Goal: Task Accomplishment & Management: Manage account settings

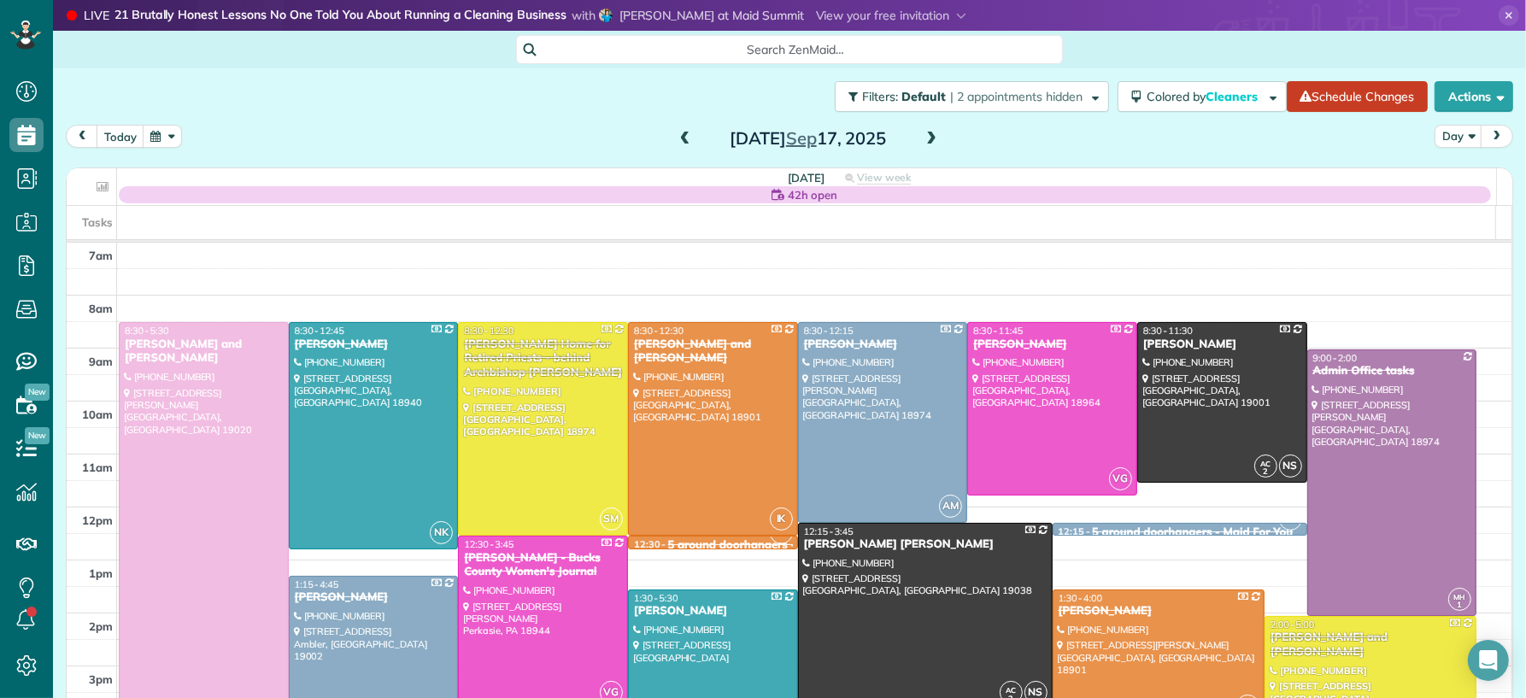
scroll to position [104, 0]
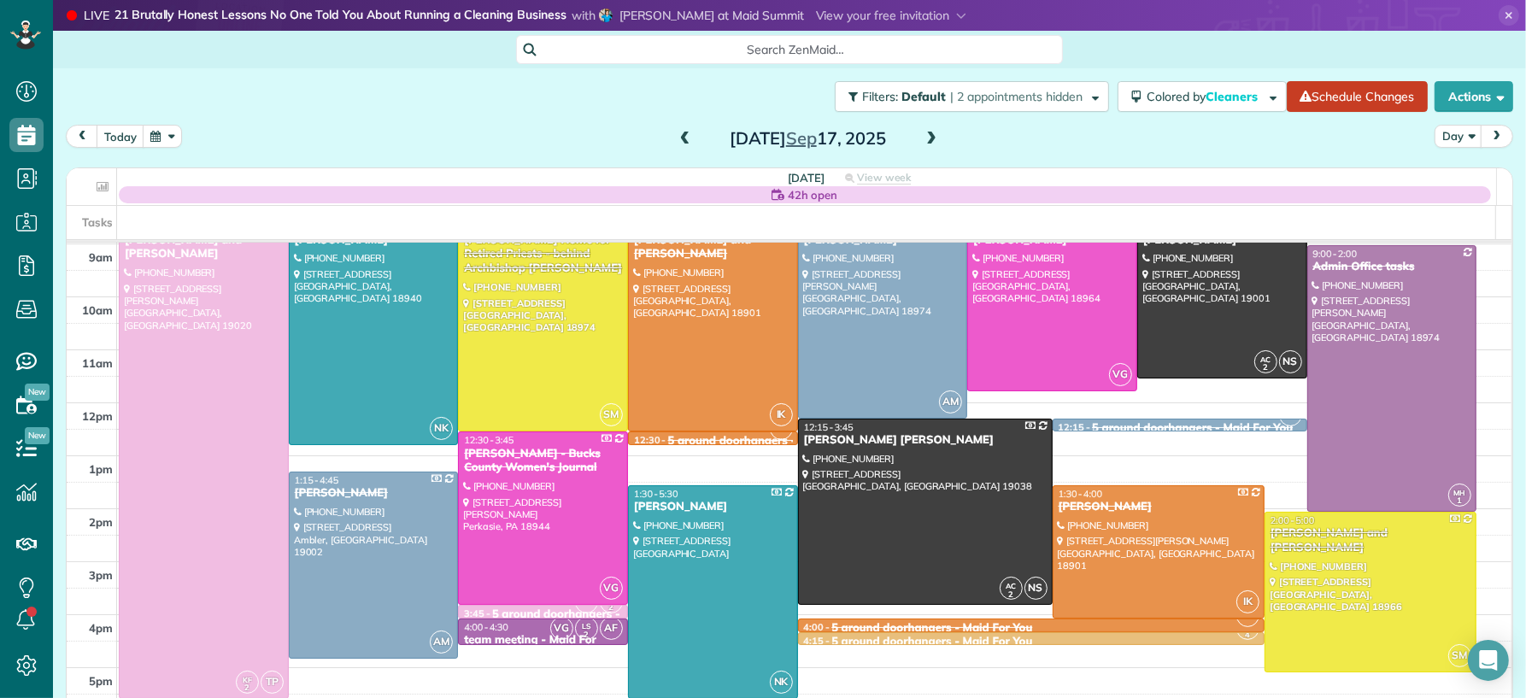
click at [924, 139] on span at bounding box center [931, 139] width 19 height 15
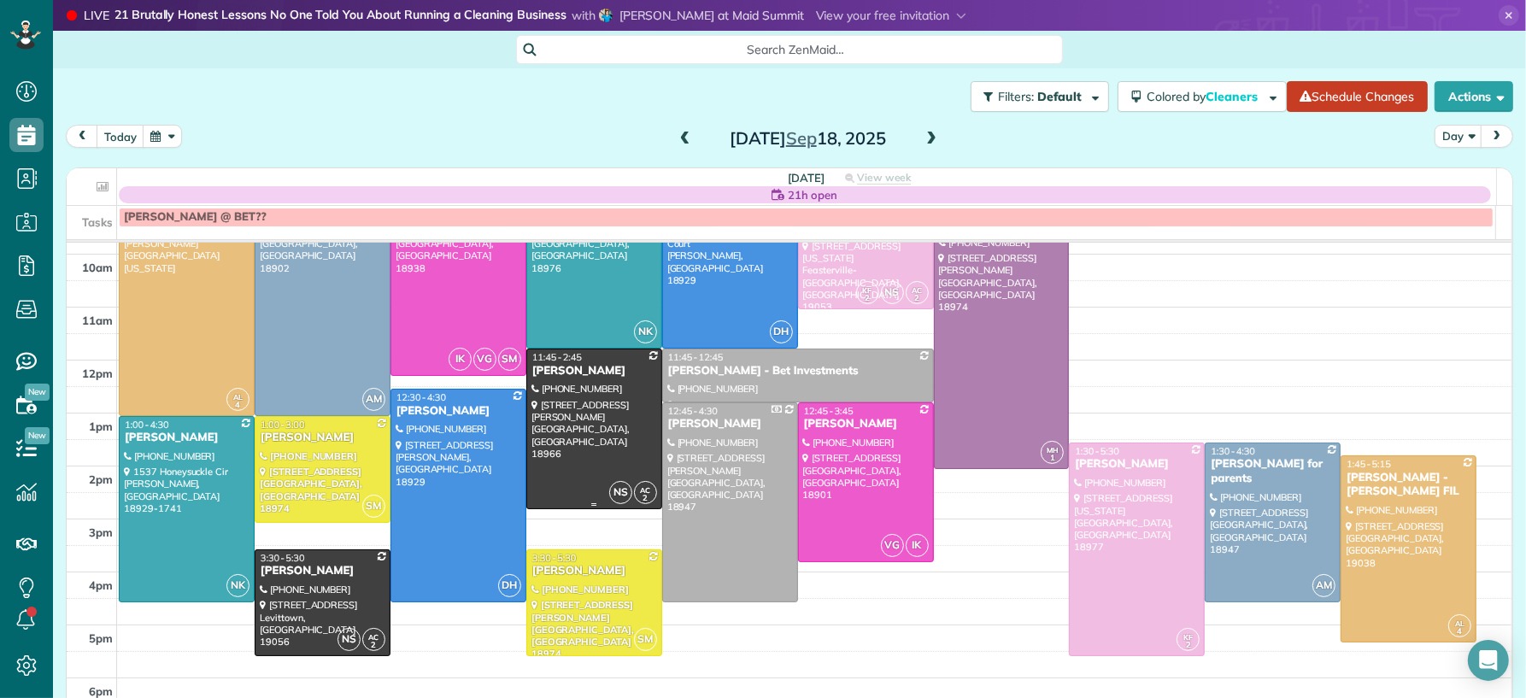
scroll to position [143, 0]
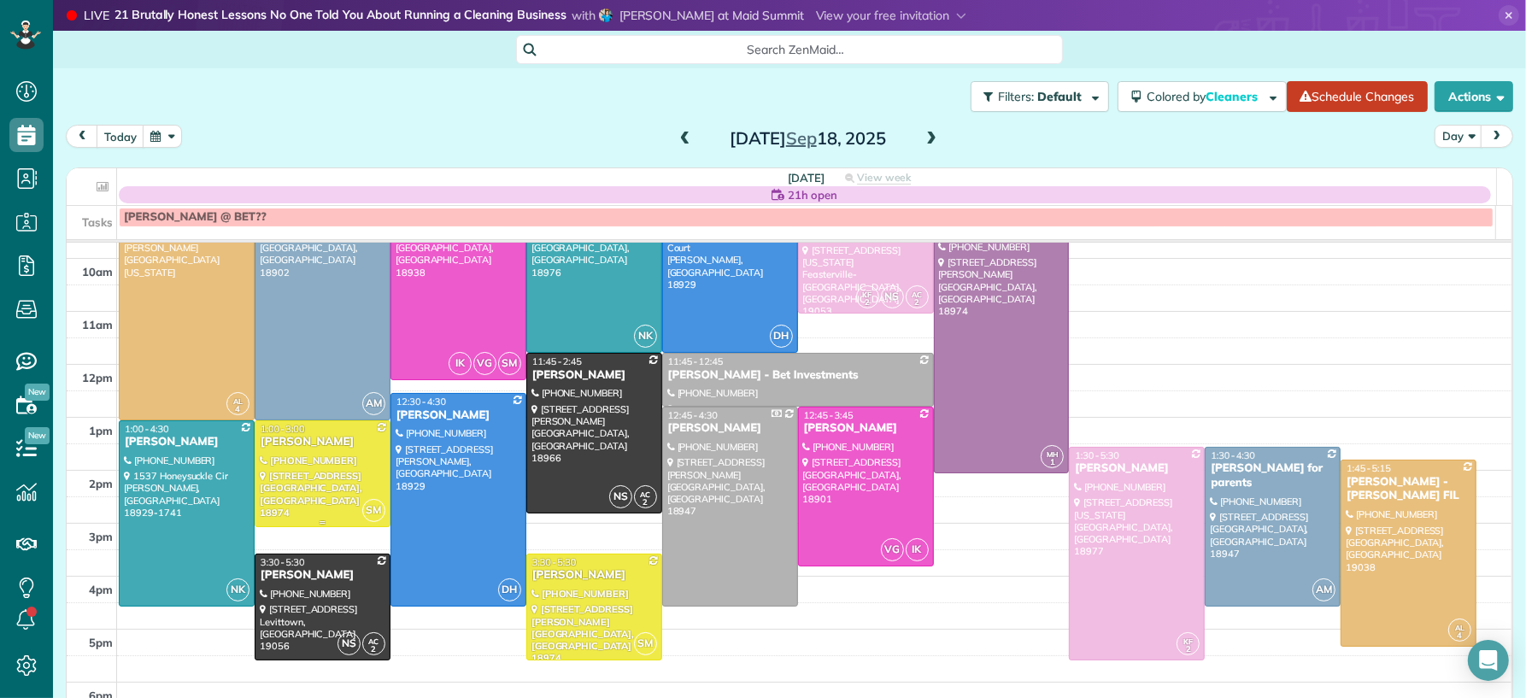
click at [276, 439] on div "[PERSON_NAME]" at bounding box center [323, 442] width 126 height 15
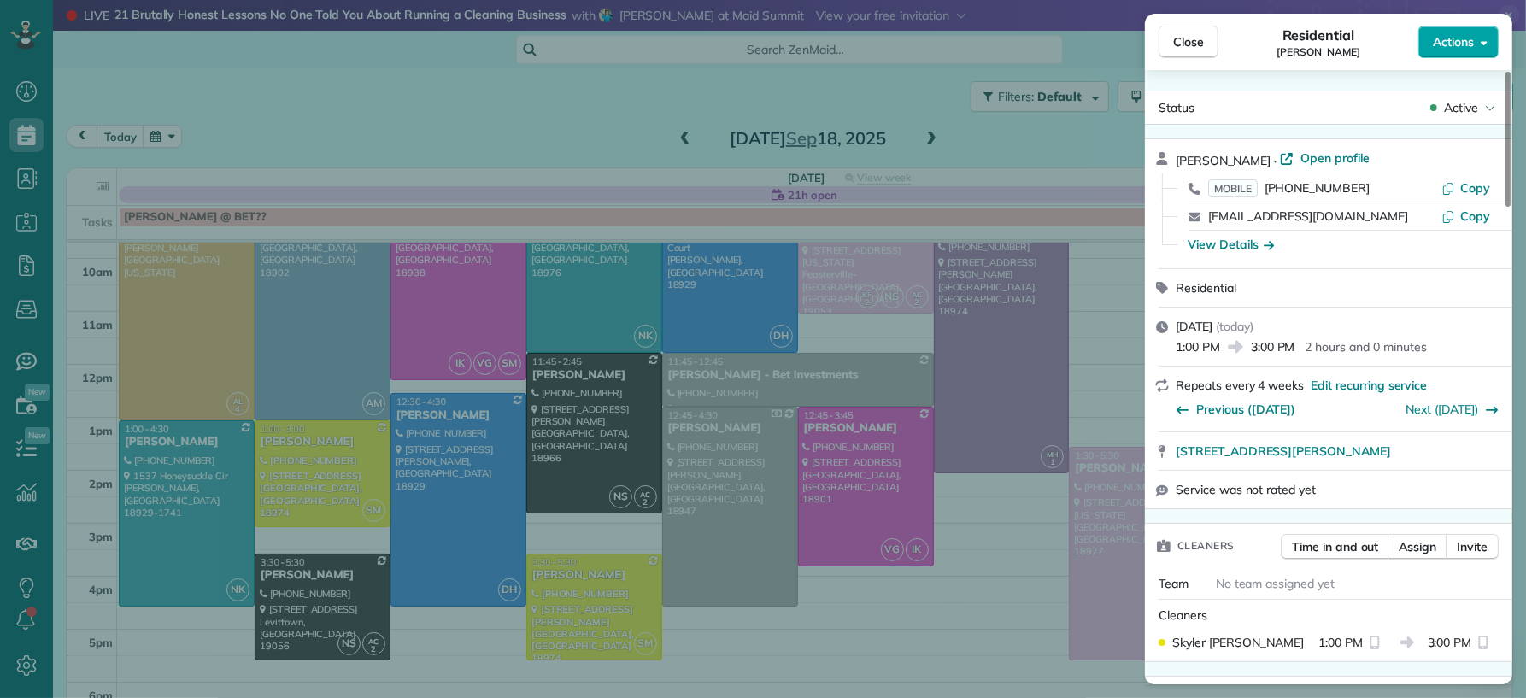
click at [1451, 40] on span "Actions" at bounding box center [1452, 41] width 41 height 17
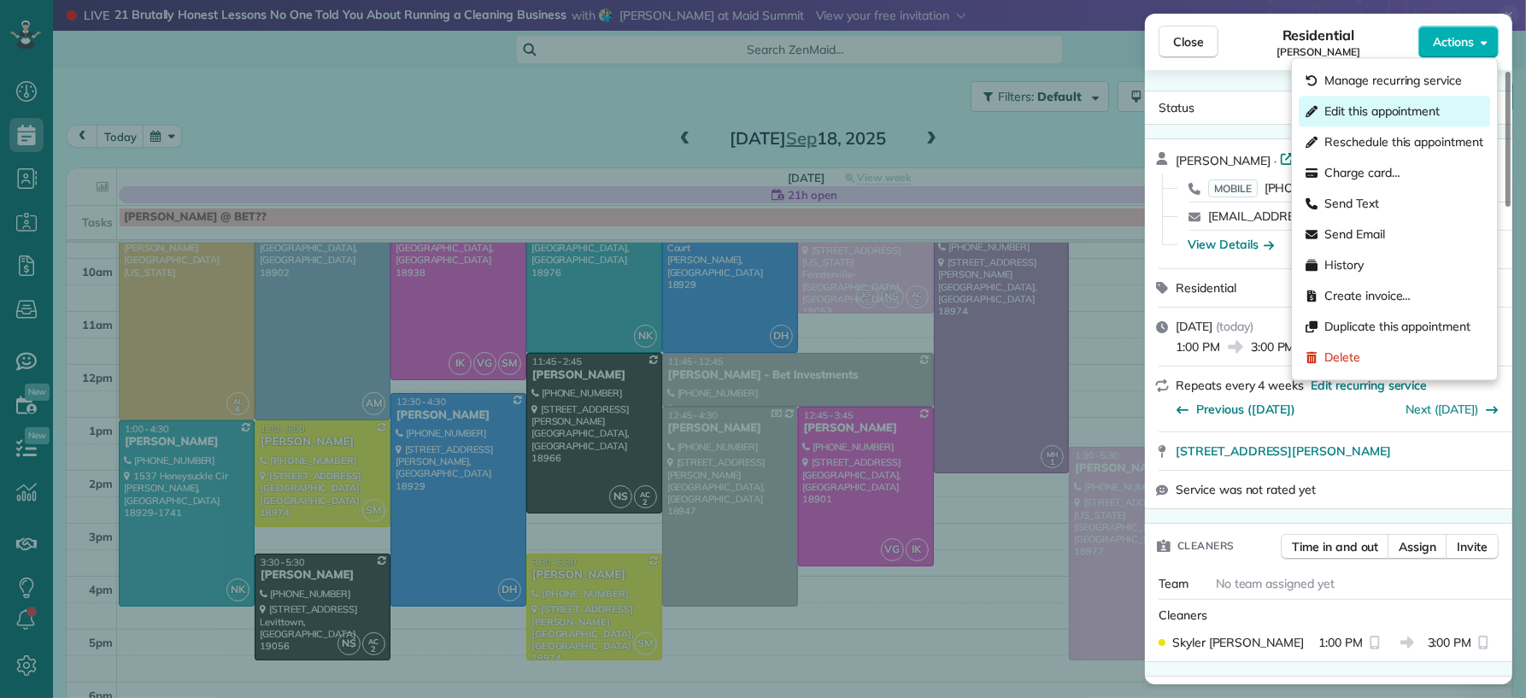
click at [1438, 107] on span "Edit this appointment" at bounding box center [1381, 111] width 115 height 17
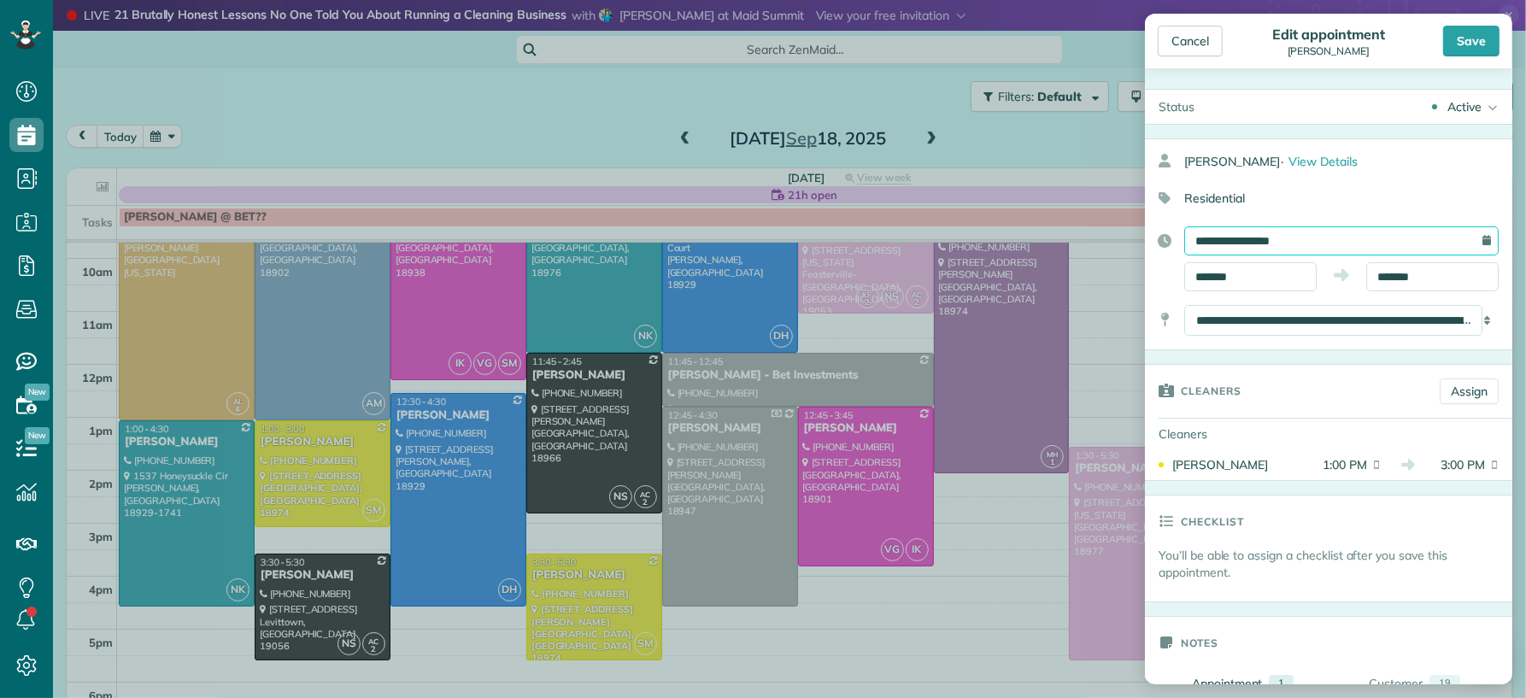
click at [1291, 241] on input "**********" at bounding box center [1341, 240] width 314 height 29
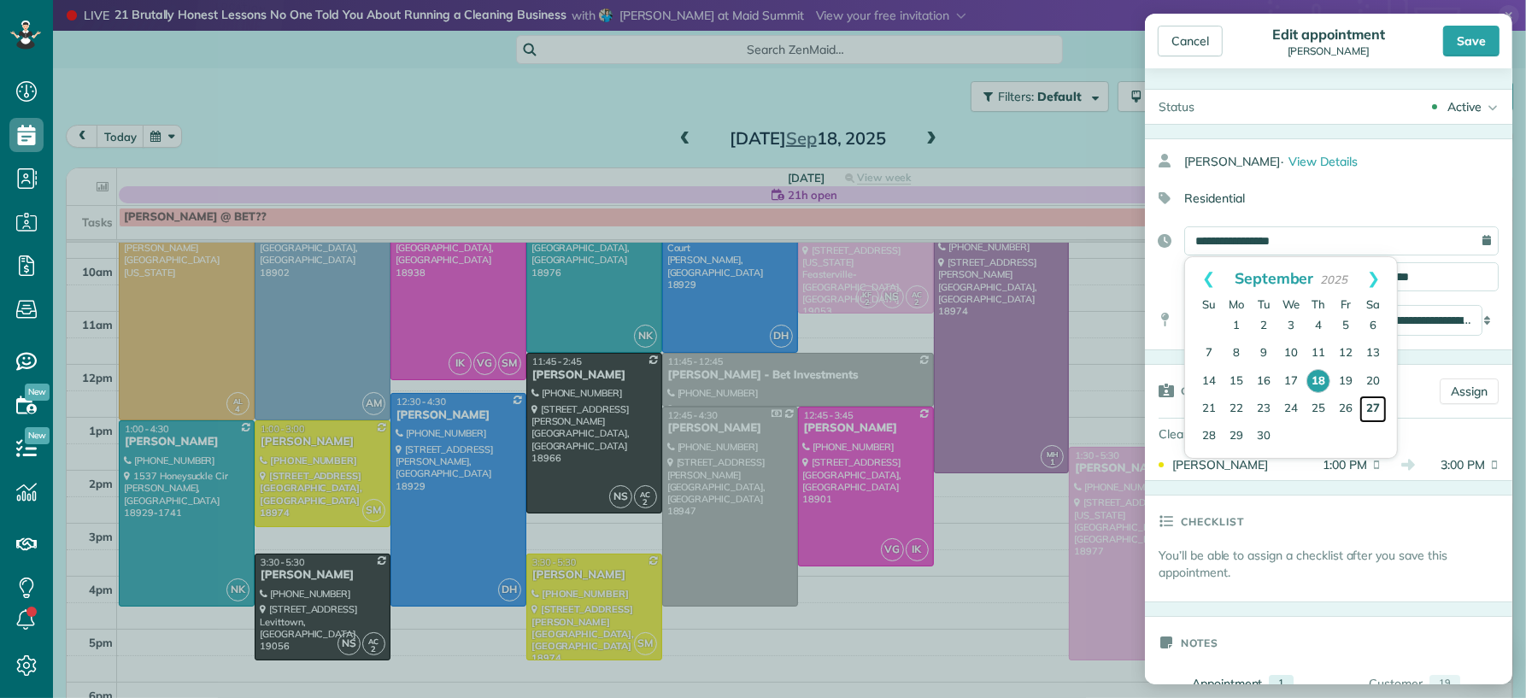
click at [1373, 411] on link "27" at bounding box center [1372, 408] width 27 height 27
type input "**********"
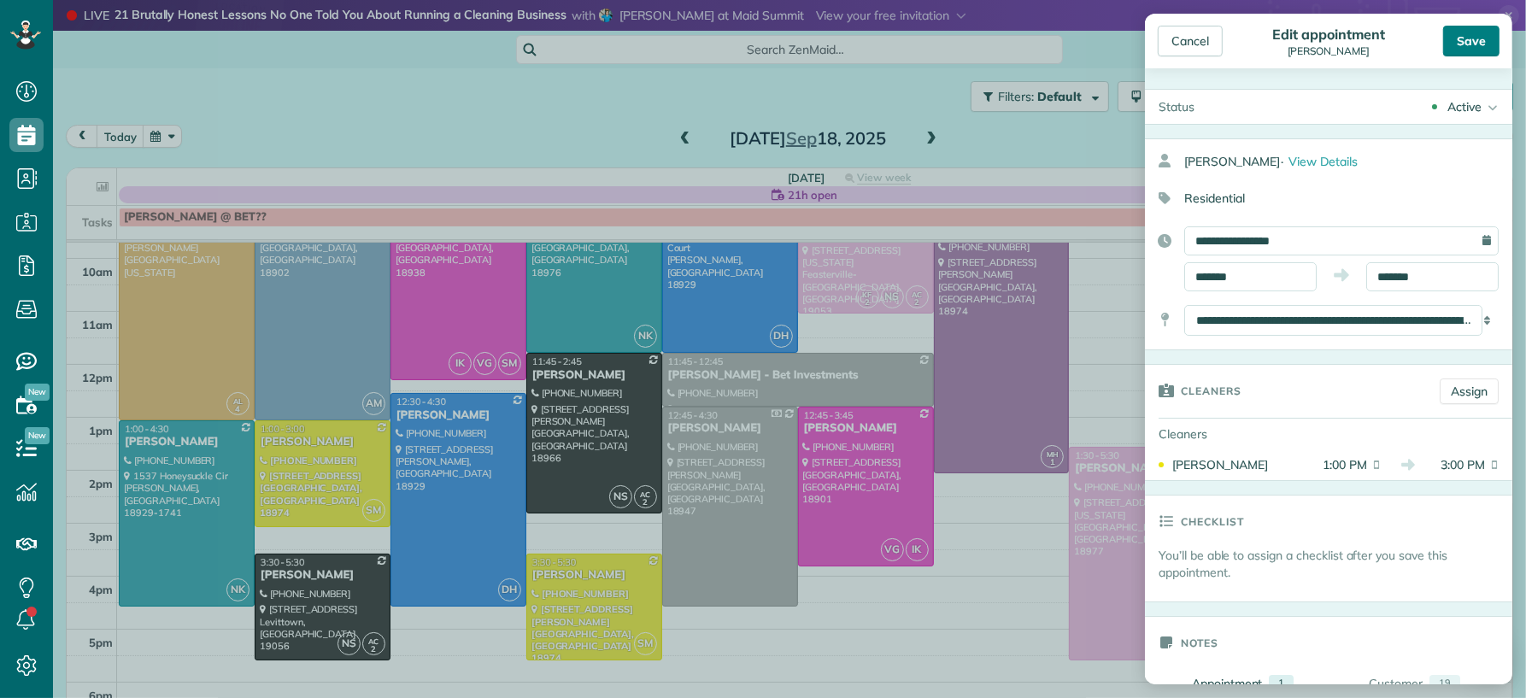
drag, startPoint x: 1475, startPoint y: 50, endPoint x: 1469, endPoint y: 413, distance: 362.2
click at [1475, 51] on div "Save" at bounding box center [1471, 41] width 56 height 31
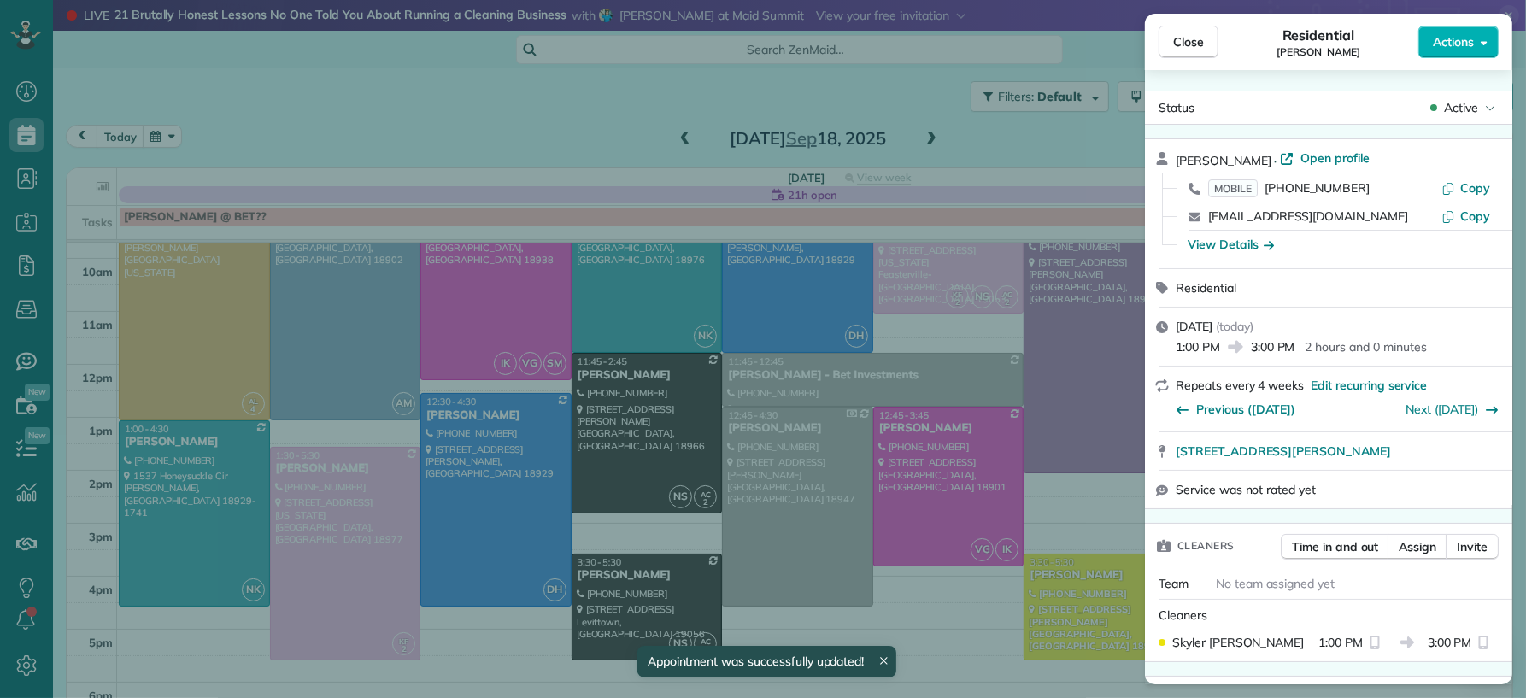
click at [1197, 46] on span "Close" at bounding box center [1188, 41] width 31 height 17
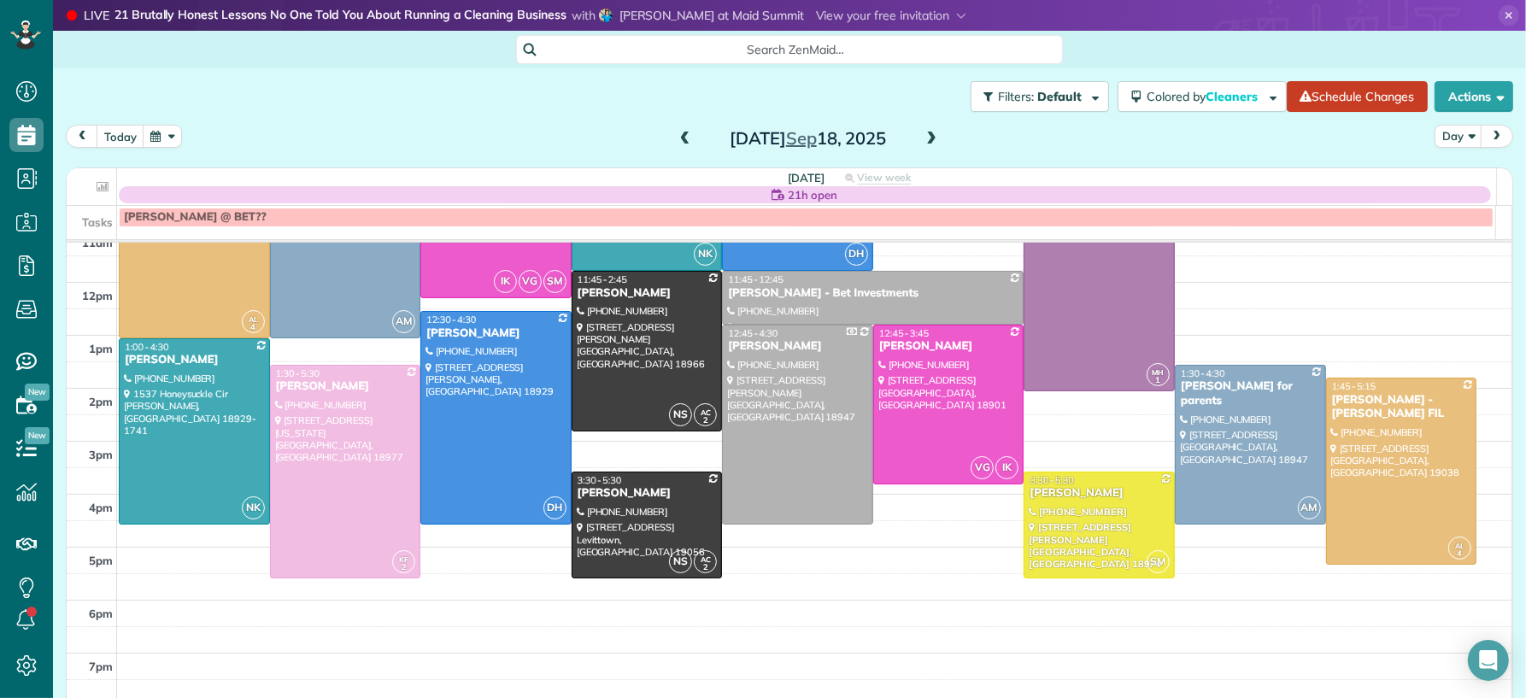
scroll to position [207, 0]
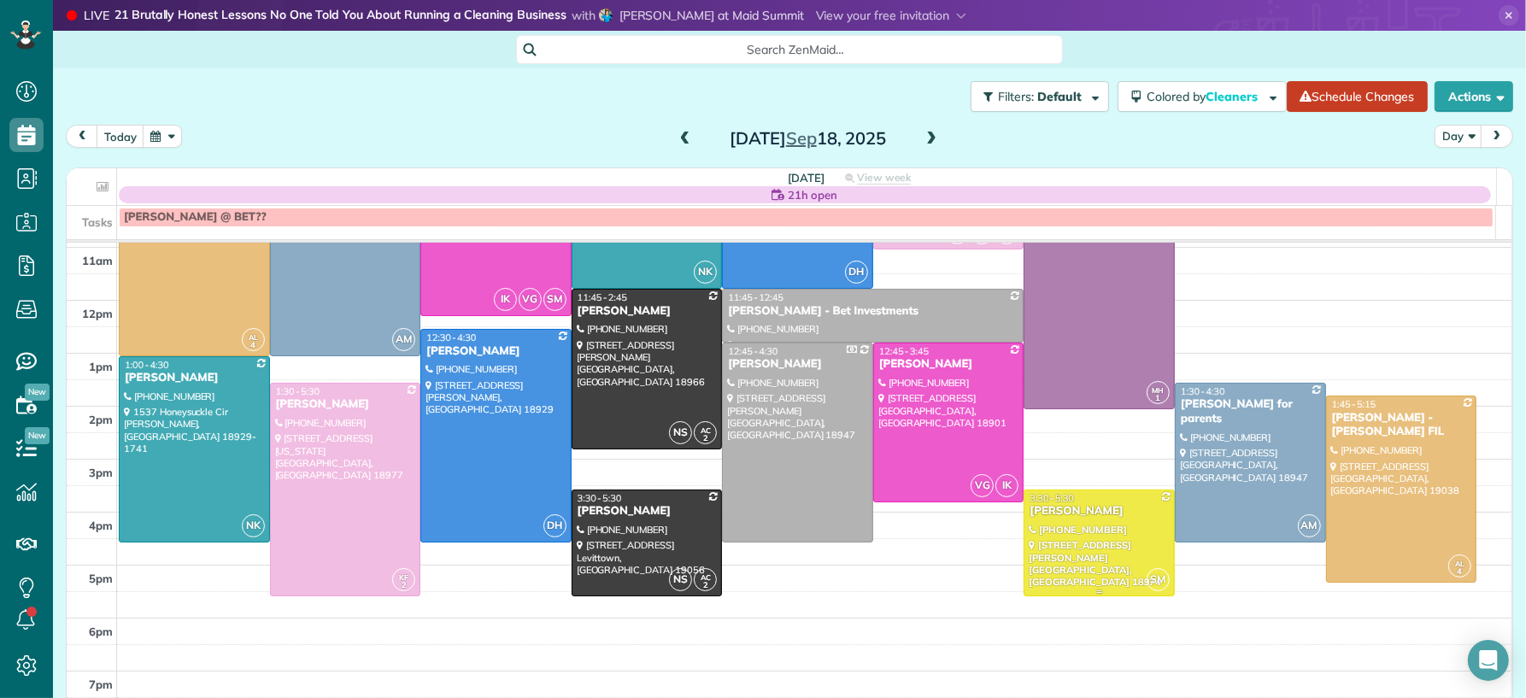
click at [1041, 509] on div "[PERSON_NAME]" at bounding box center [1098, 511] width 141 height 15
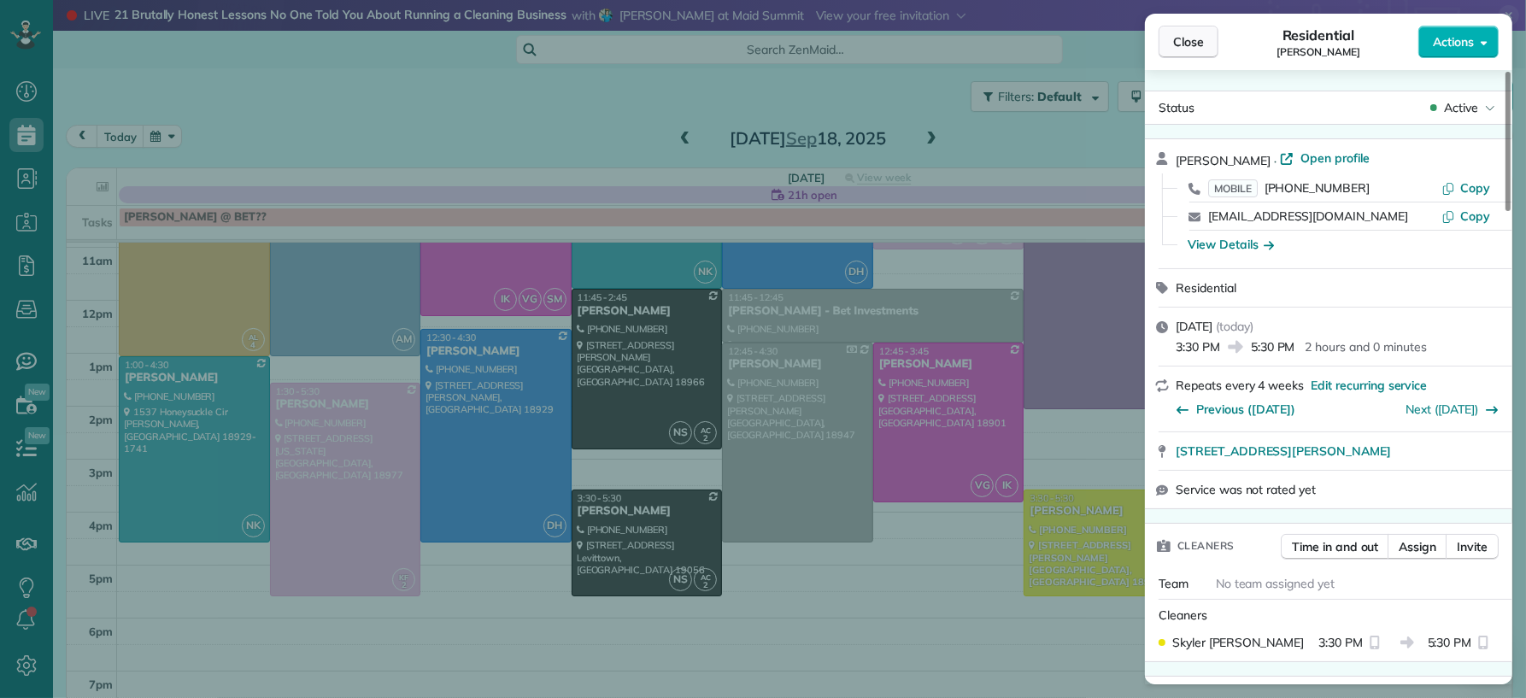
click at [1198, 35] on span "Close" at bounding box center [1188, 41] width 31 height 17
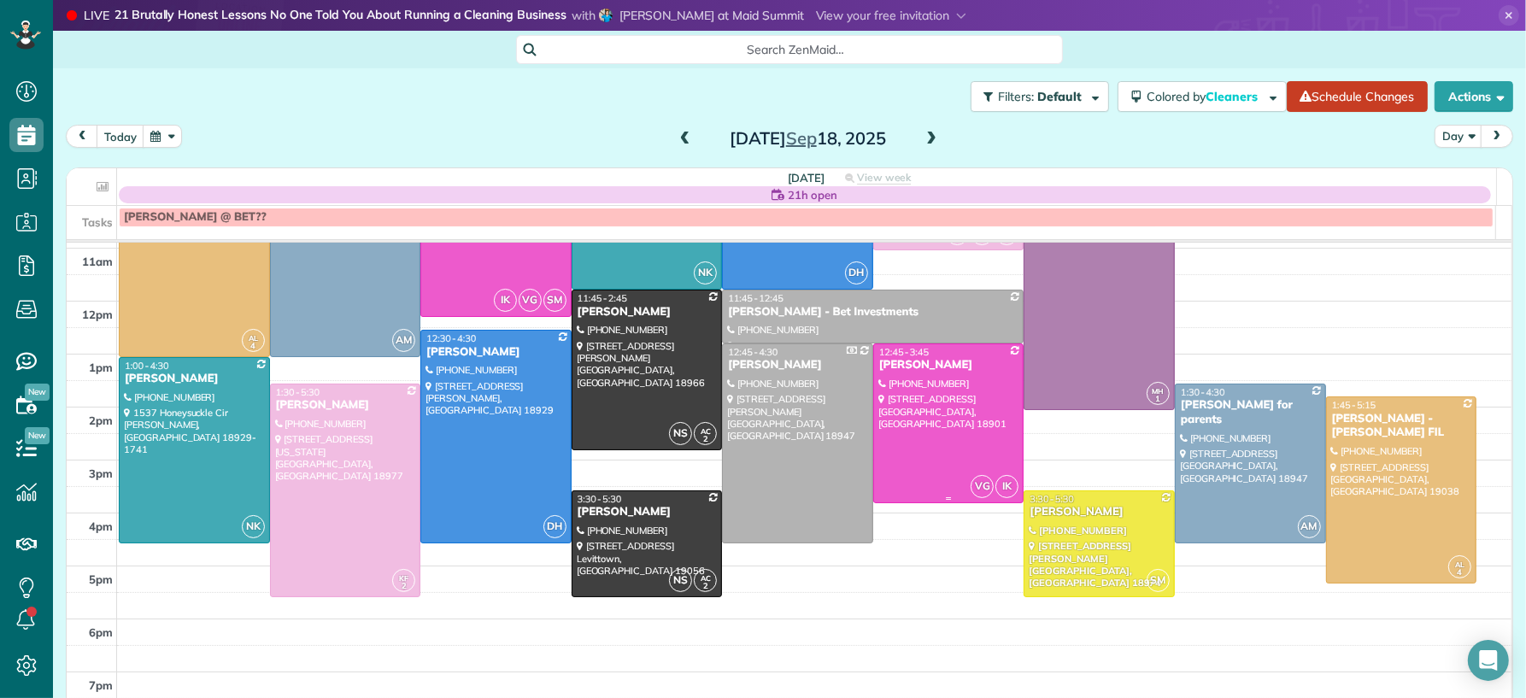
scroll to position [212, 0]
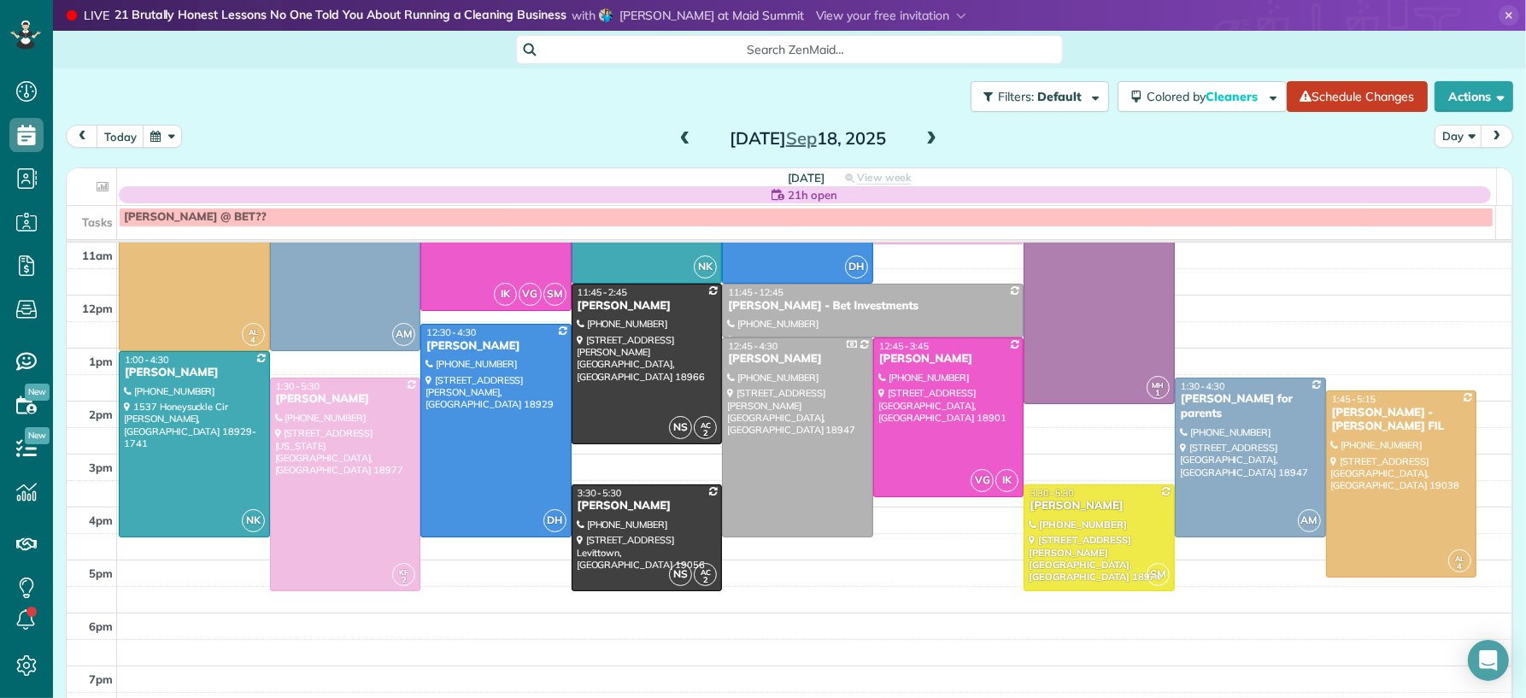
click at [925, 136] on span at bounding box center [931, 139] width 19 height 15
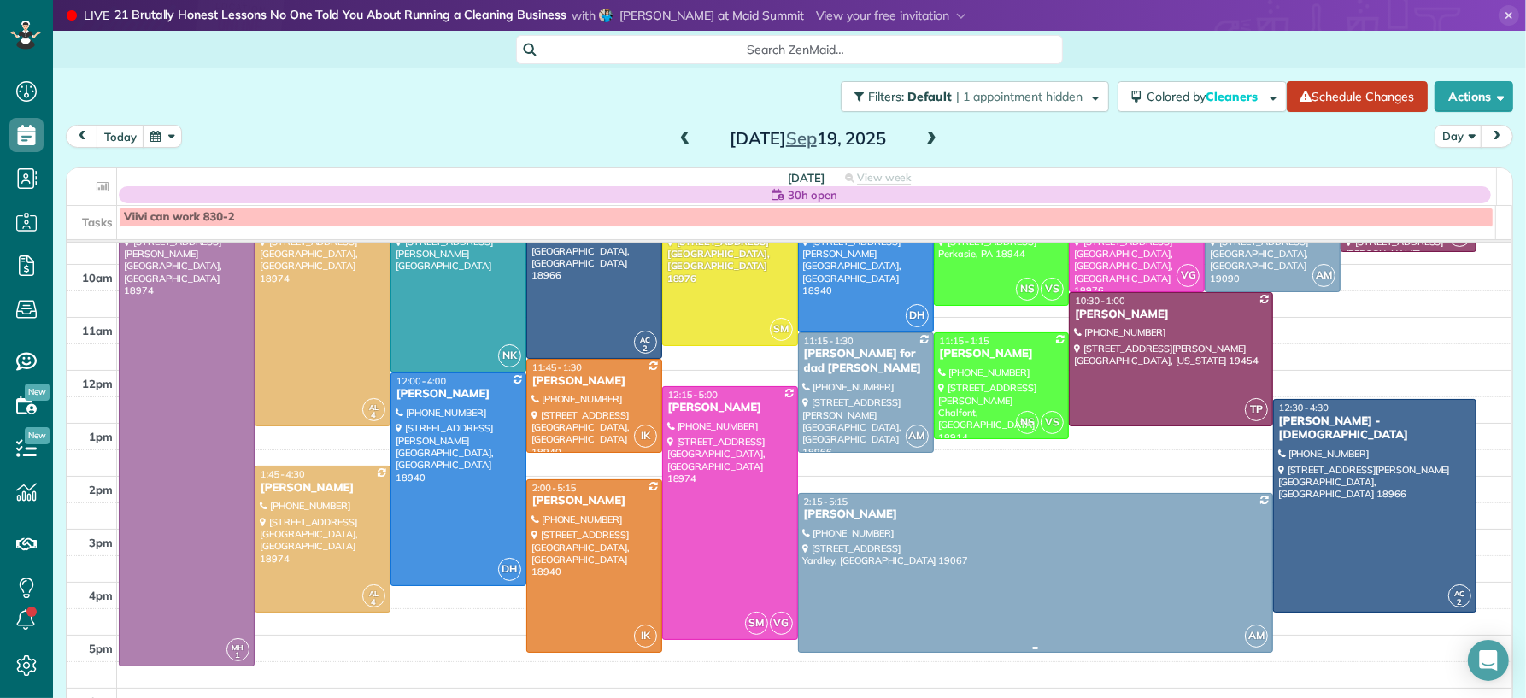
scroll to position [129, 0]
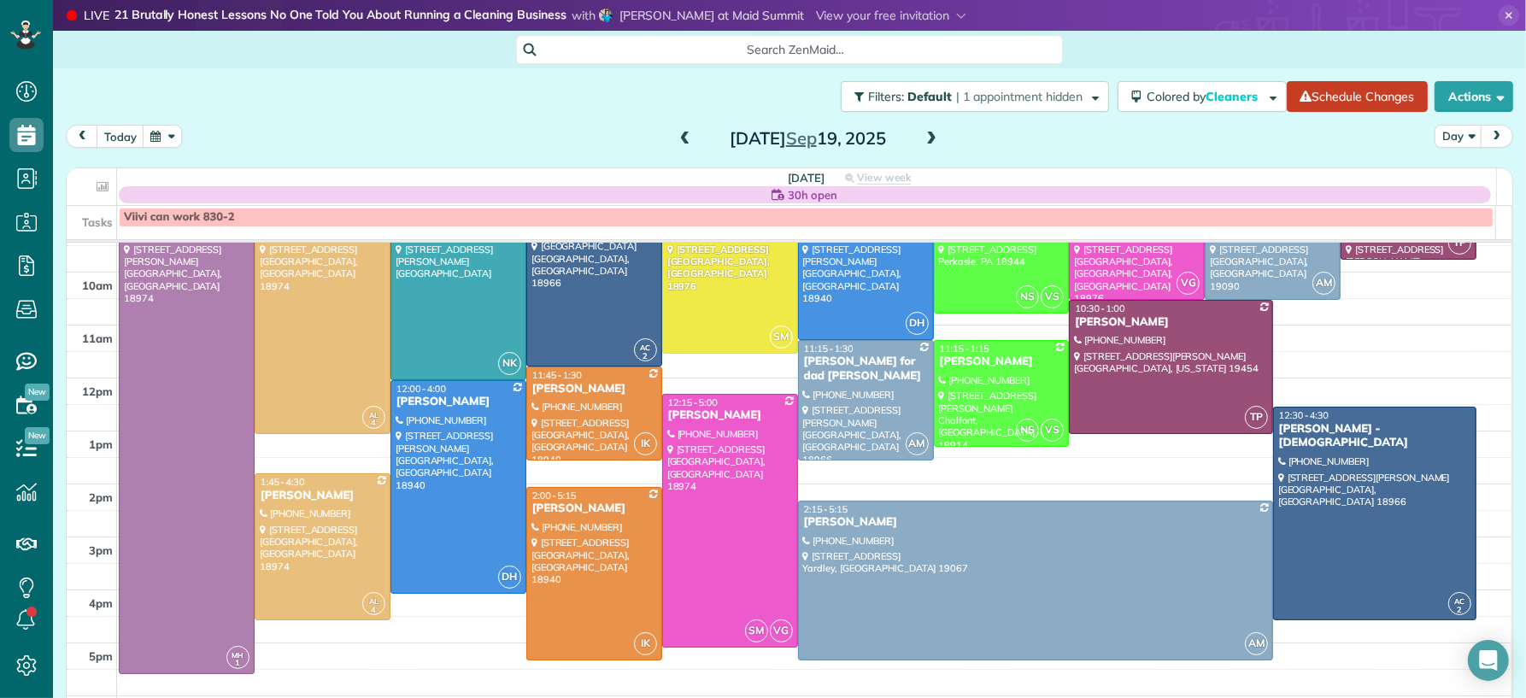
click at [676, 144] on span at bounding box center [685, 139] width 19 height 15
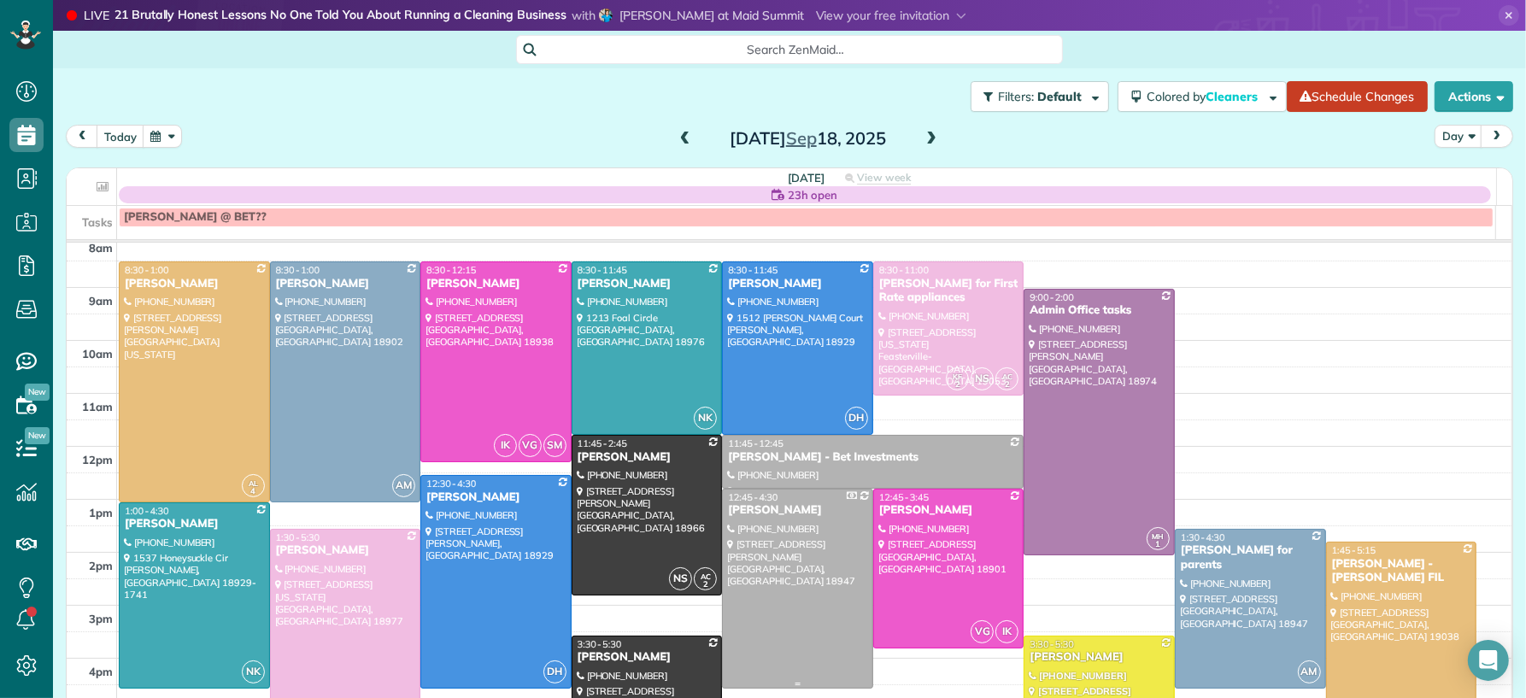
scroll to position [65, 0]
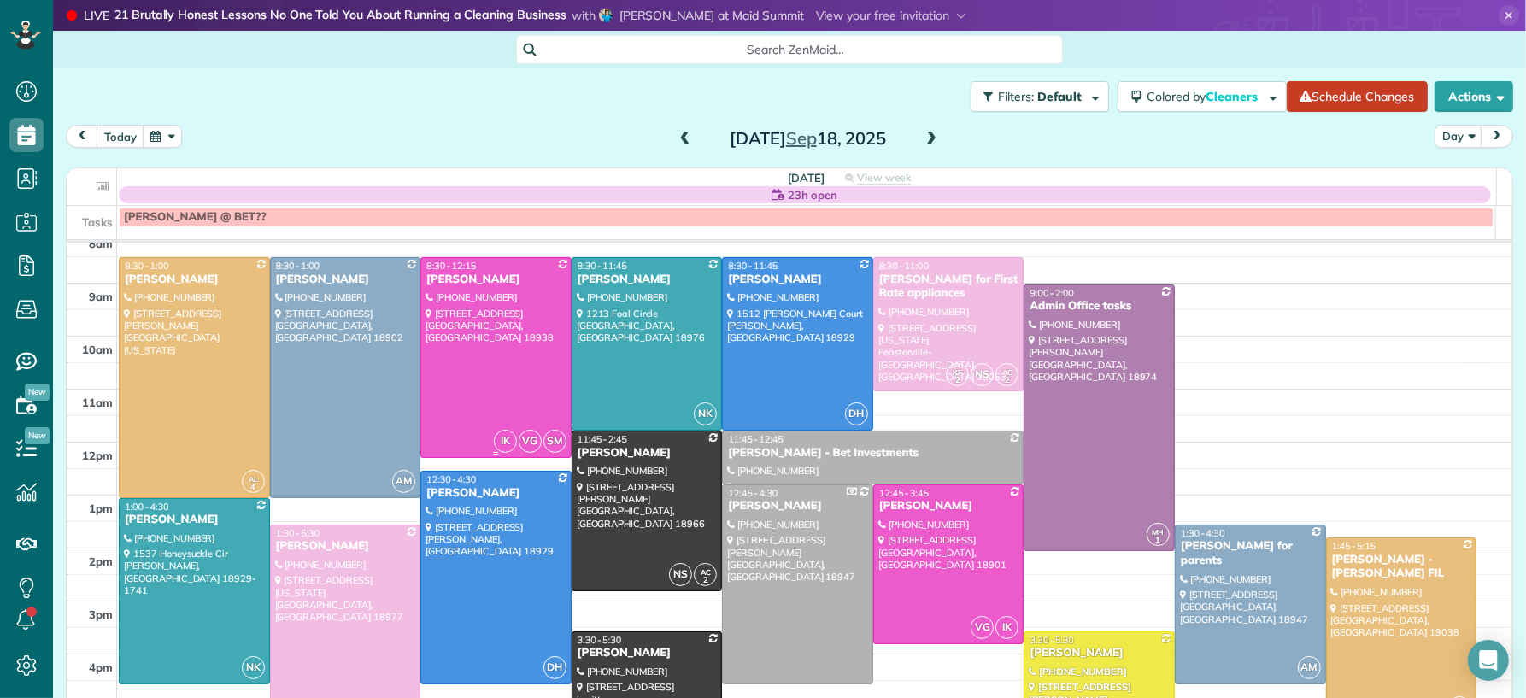
click at [535, 404] on div at bounding box center [495, 357] width 149 height 198
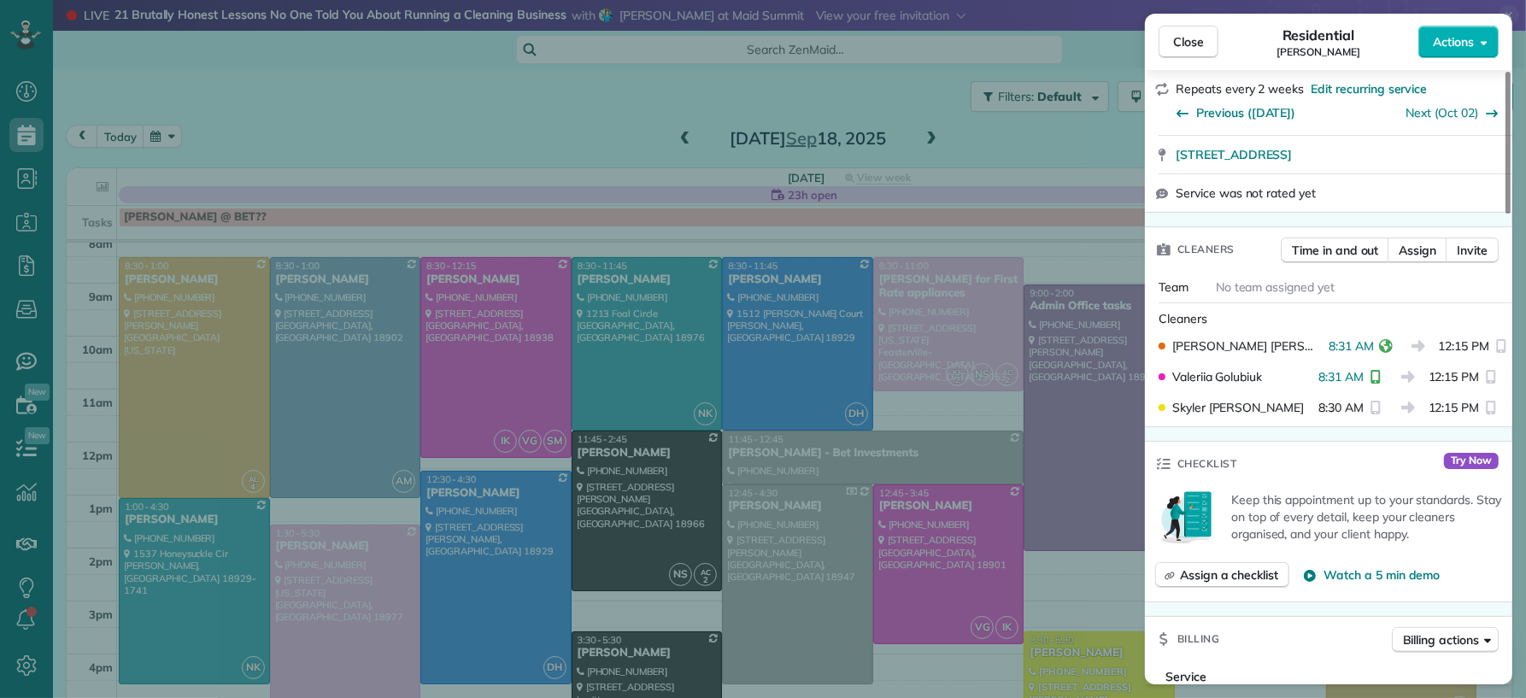
scroll to position [262, 0]
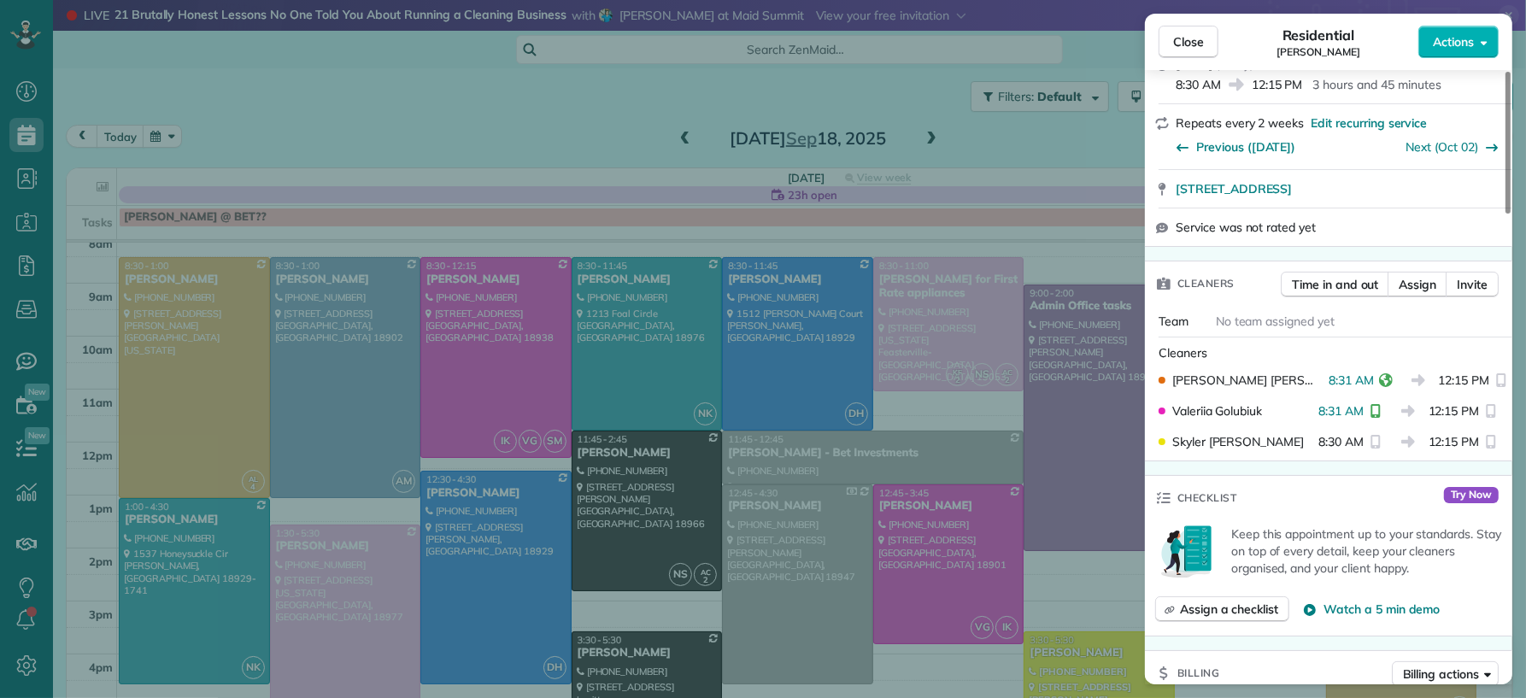
drag, startPoint x: 1185, startPoint y: 54, endPoint x: 635, endPoint y: 384, distance: 641.8
click at [1185, 54] on button "Close" at bounding box center [1188, 42] width 60 height 32
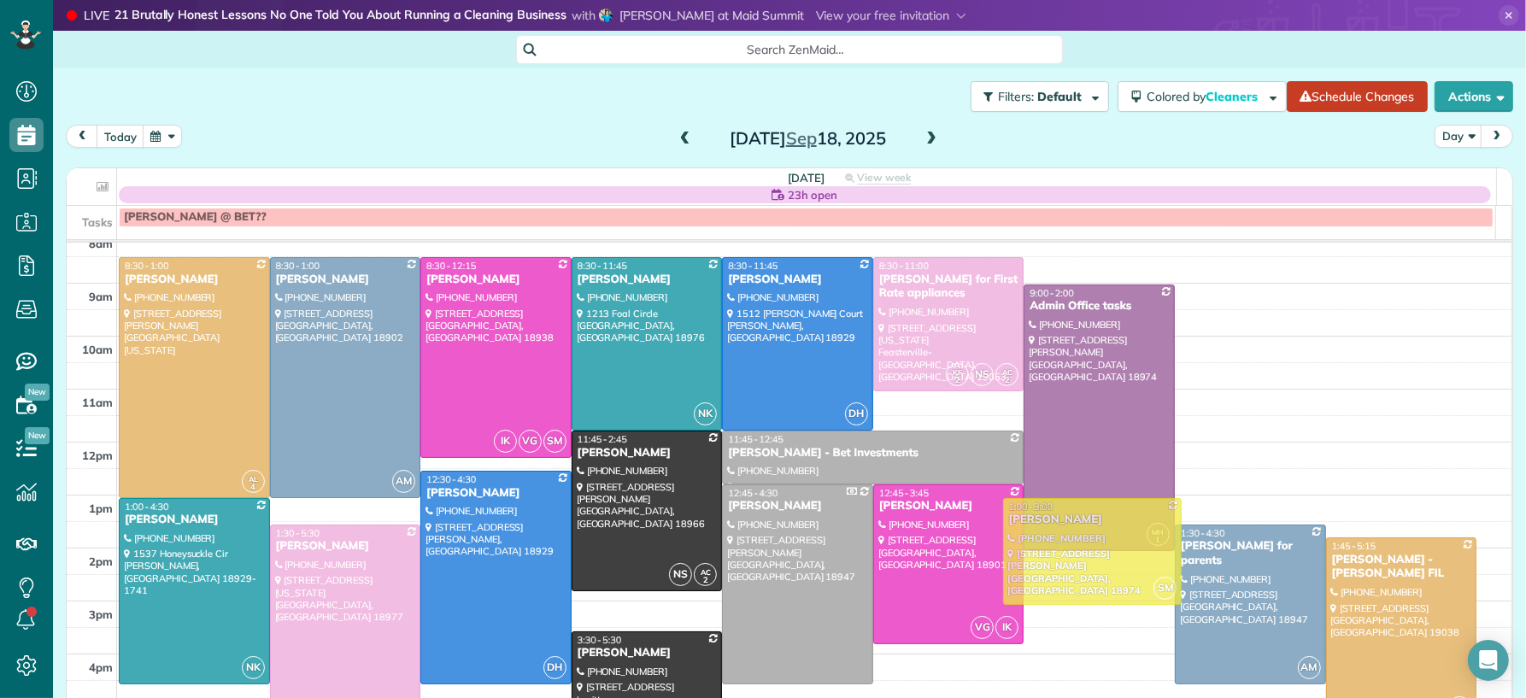
drag, startPoint x: 1037, startPoint y: 641, endPoint x: 1021, endPoint y: 504, distance: 138.5
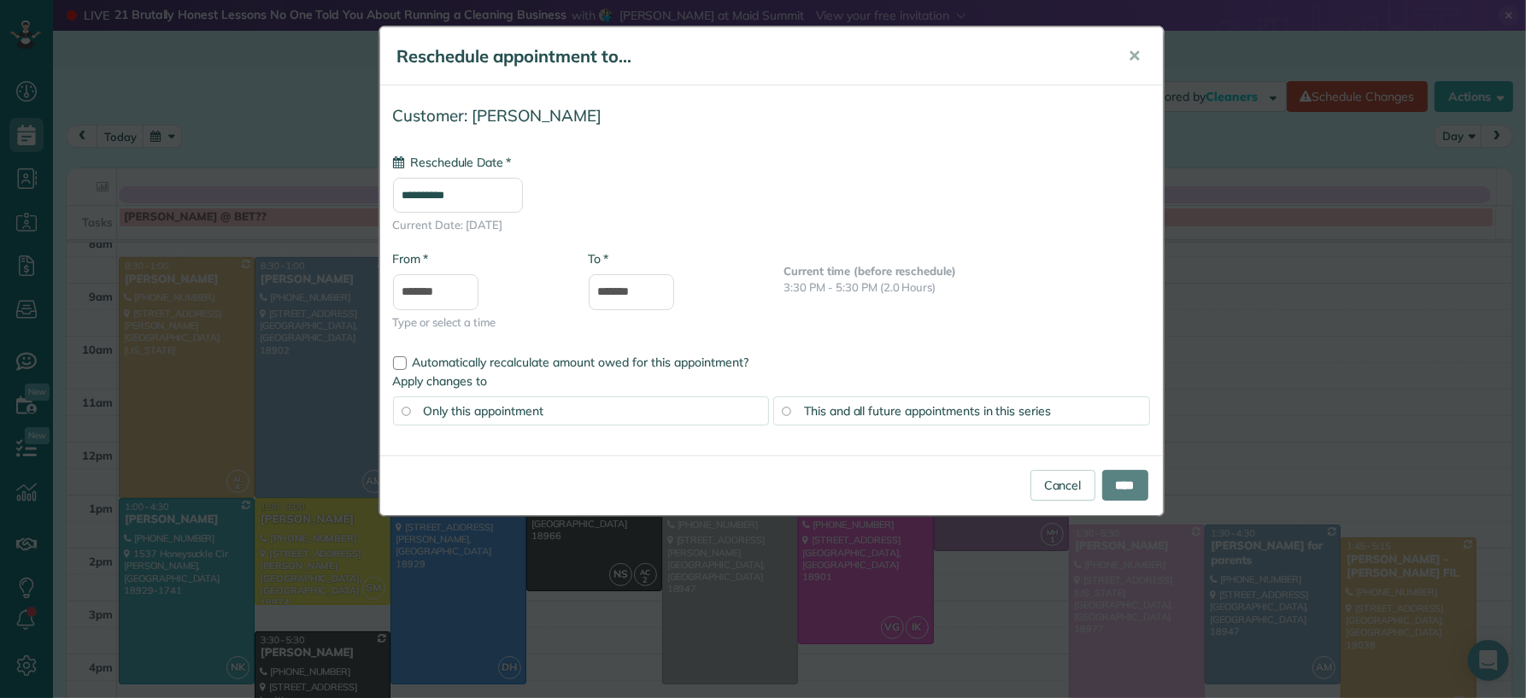
type input "**********"
click at [1140, 486] on input "****" at bounding box center [1125, 485] width 46 height 31
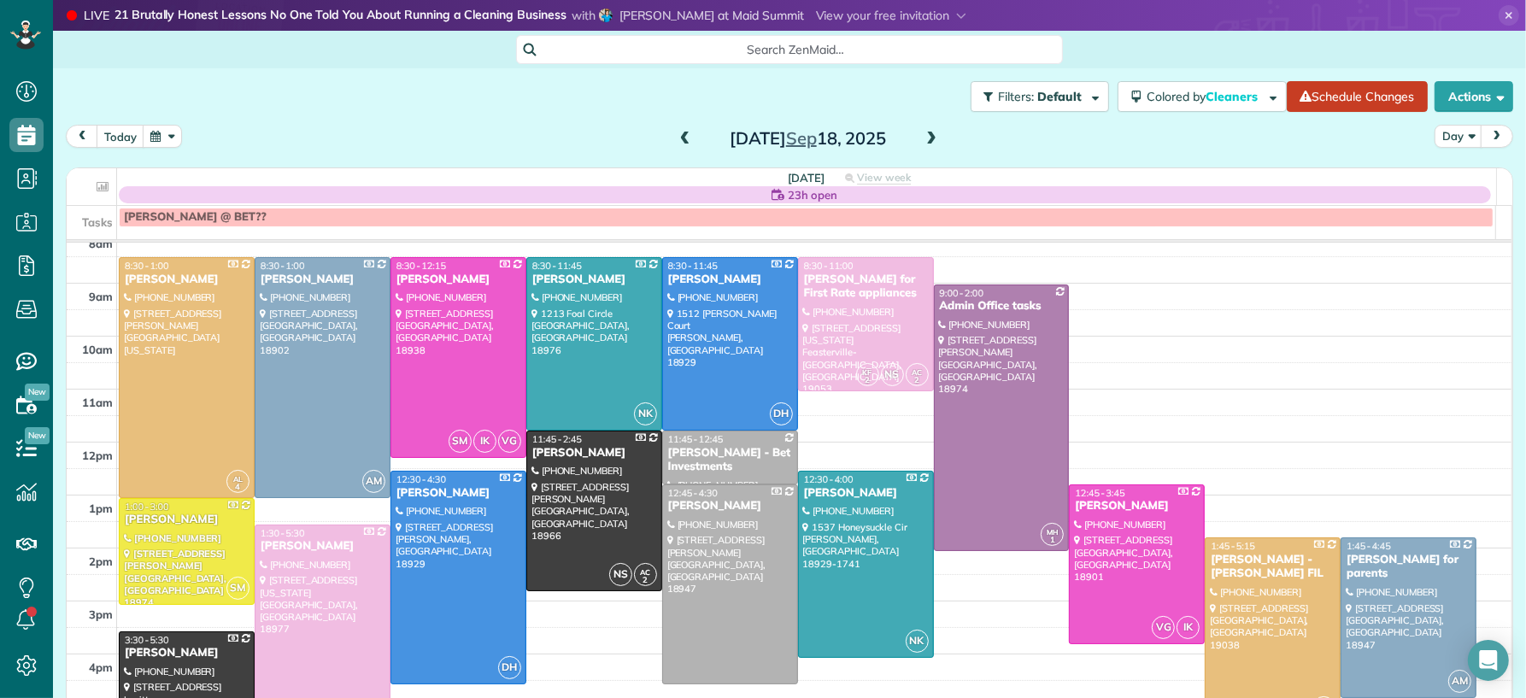
click at [676, 143] on span at bounding box center [685, 139] width 19 height 15
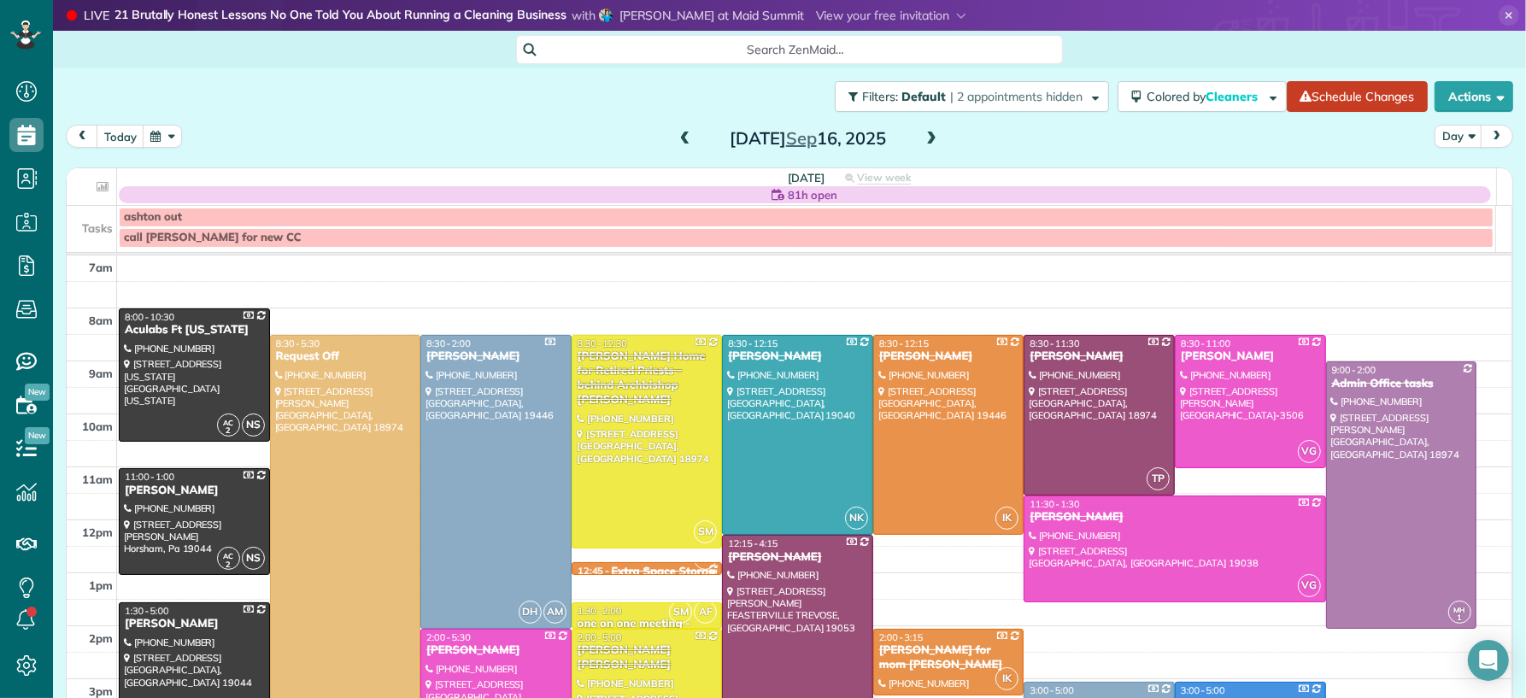
scroll to position [31, 0]
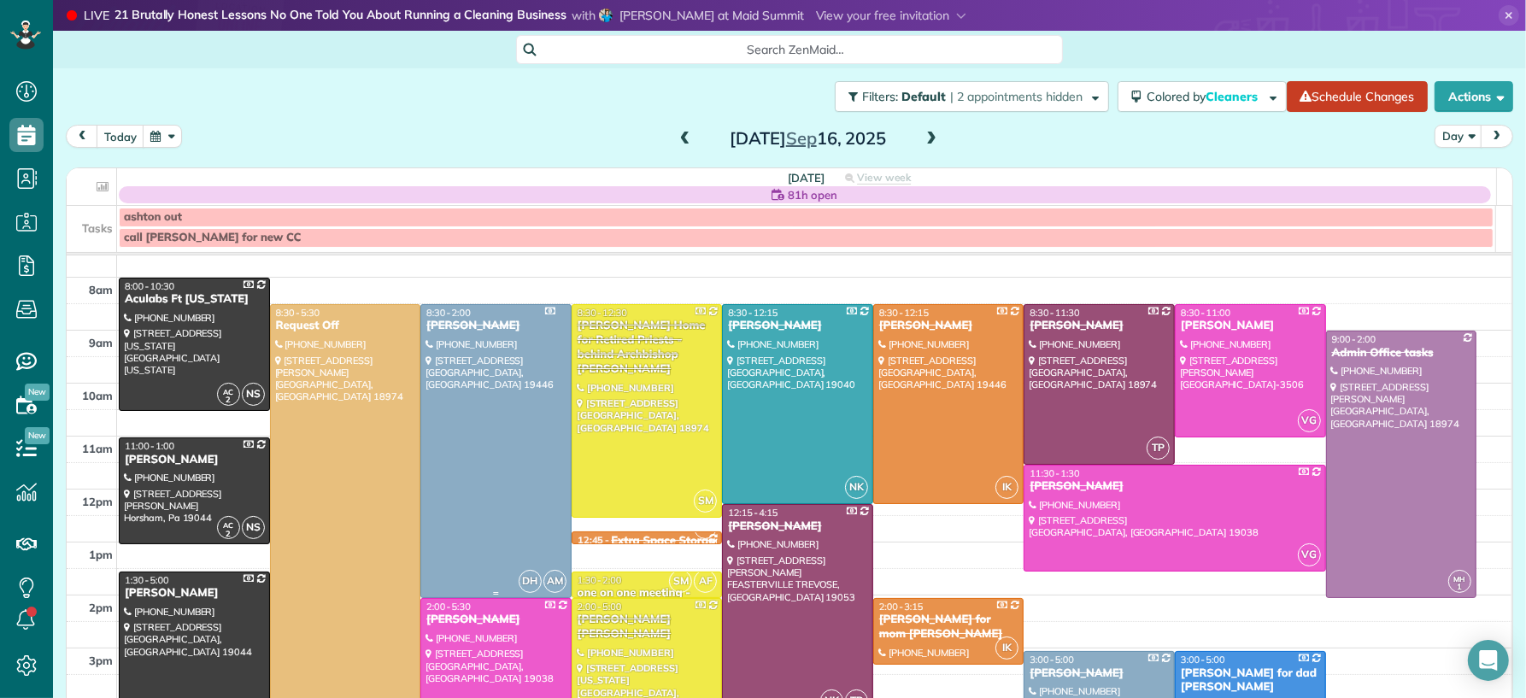
click at [462, 322] on div "[PERSON_NAME]" at bounding box center [495, 326] width 141 height 15
